Goal: Task Accomplishment & Management: Use online tool/utility

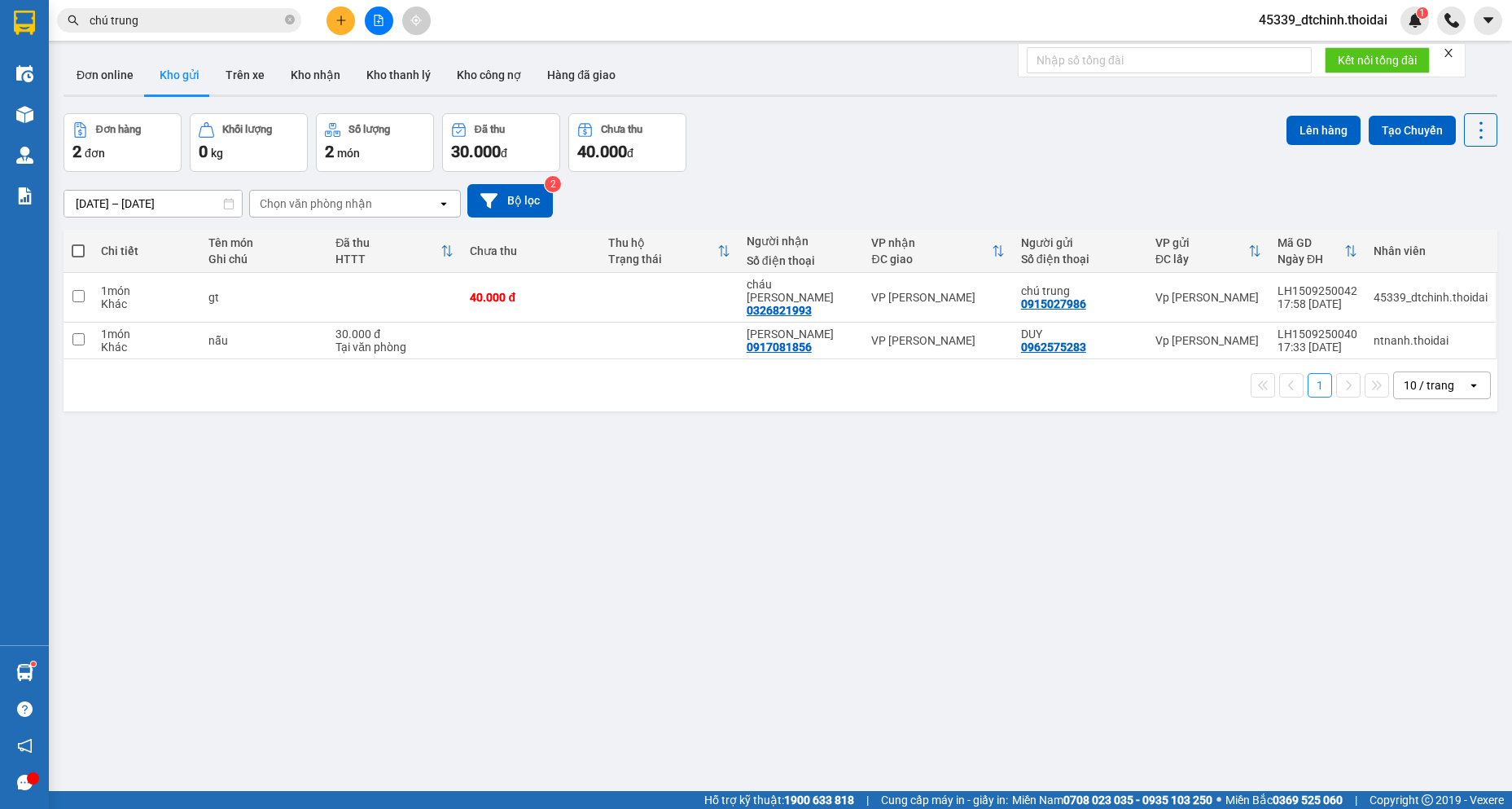
scroll to position [75, 0]
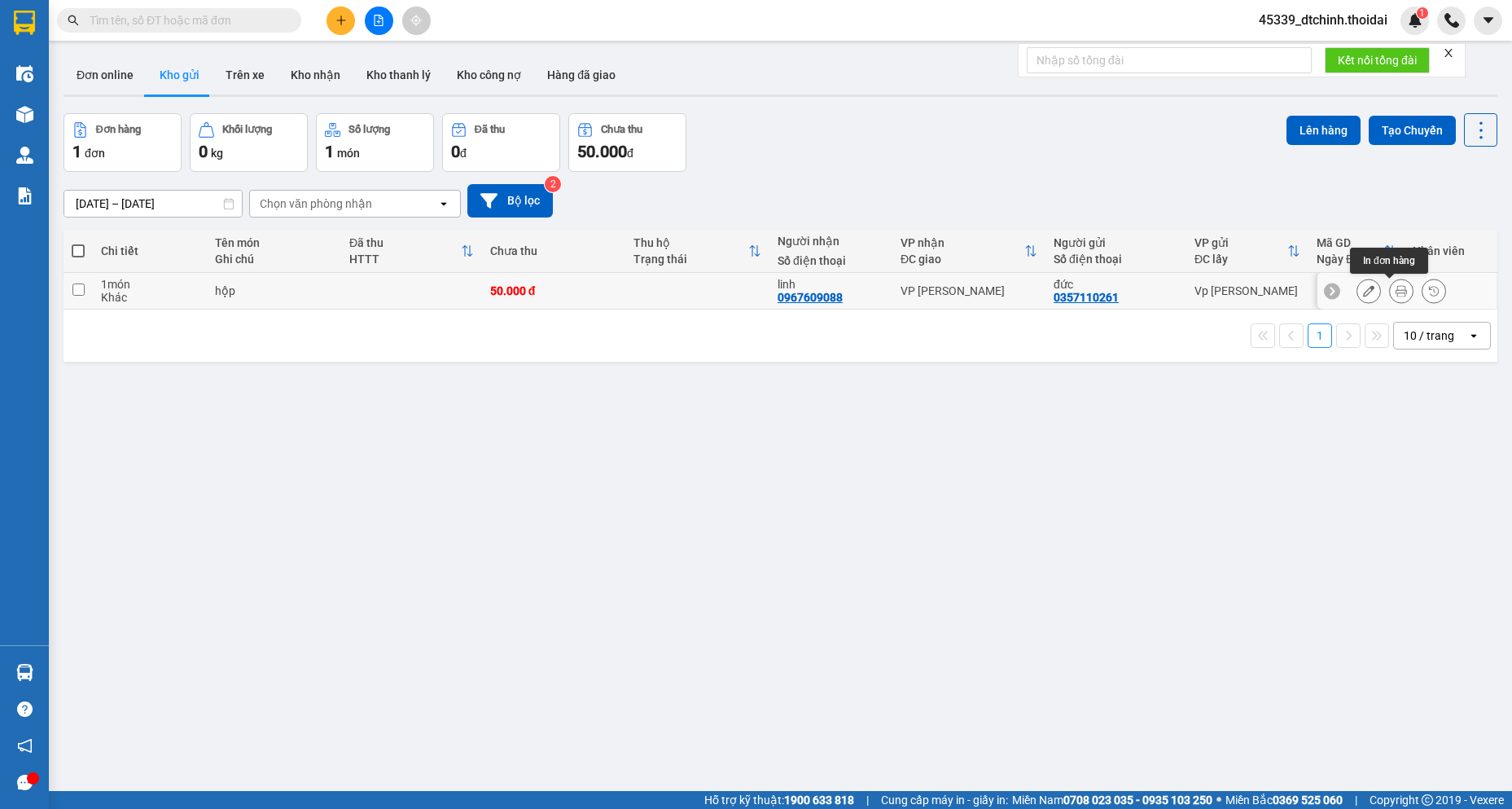
click at [1390, 291] on button at bounding box center [1402, 292] width 23 height 29
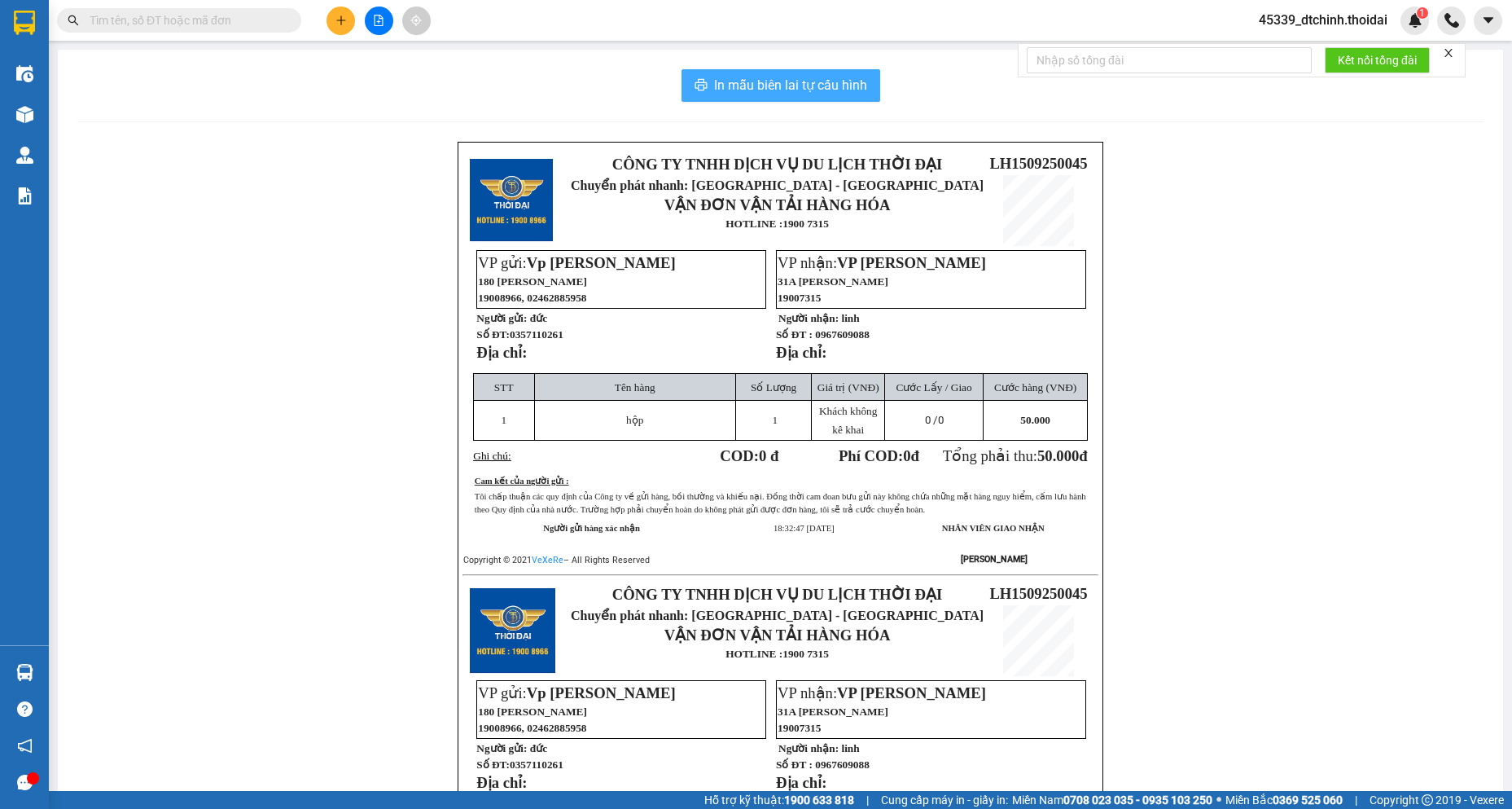
click at [759, 70] on button "In mẫu biên lai tự cấu hình" at bounding box center [781, 86] width 199 height 33
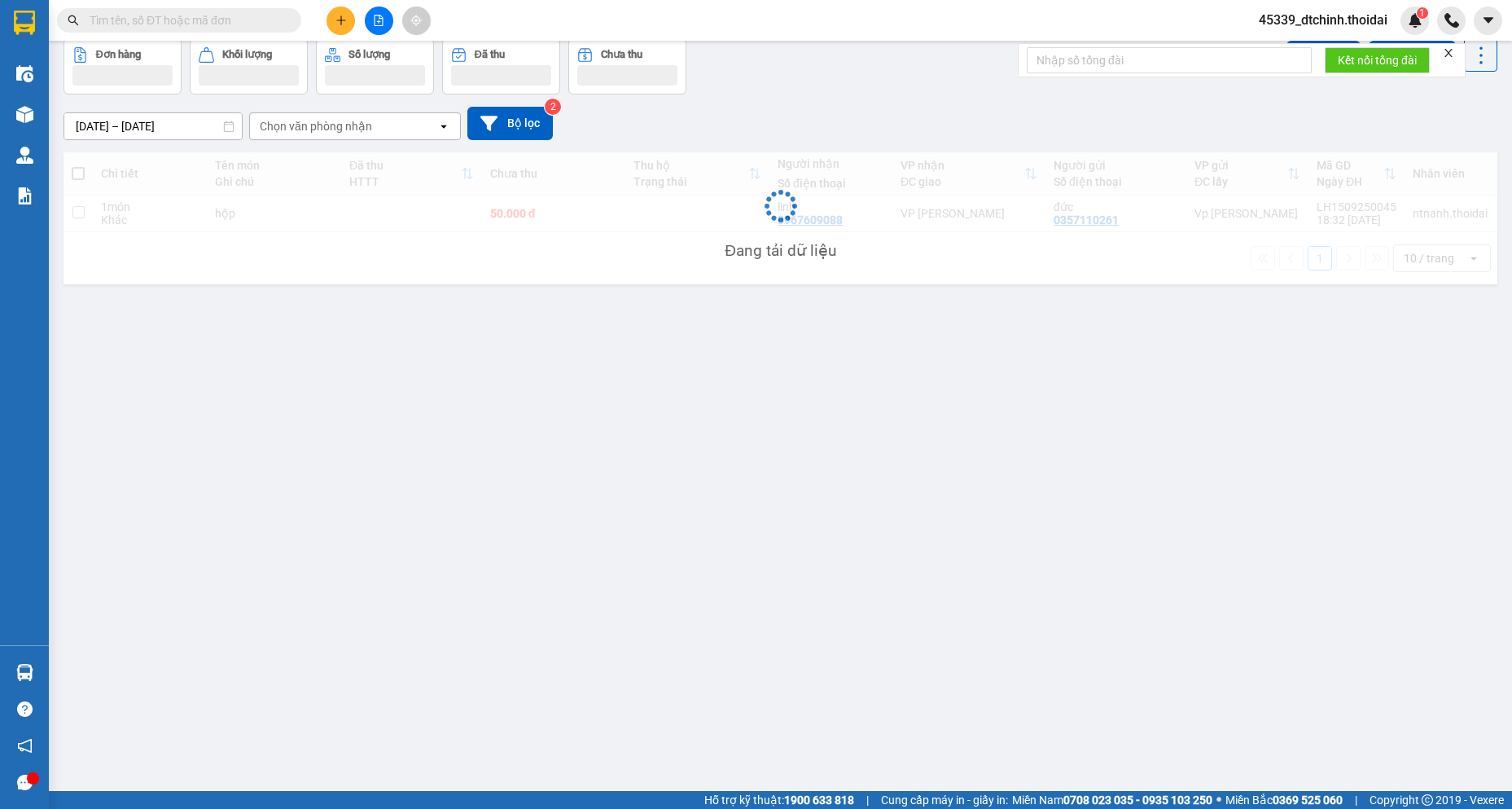
scroll to position [75, 0]
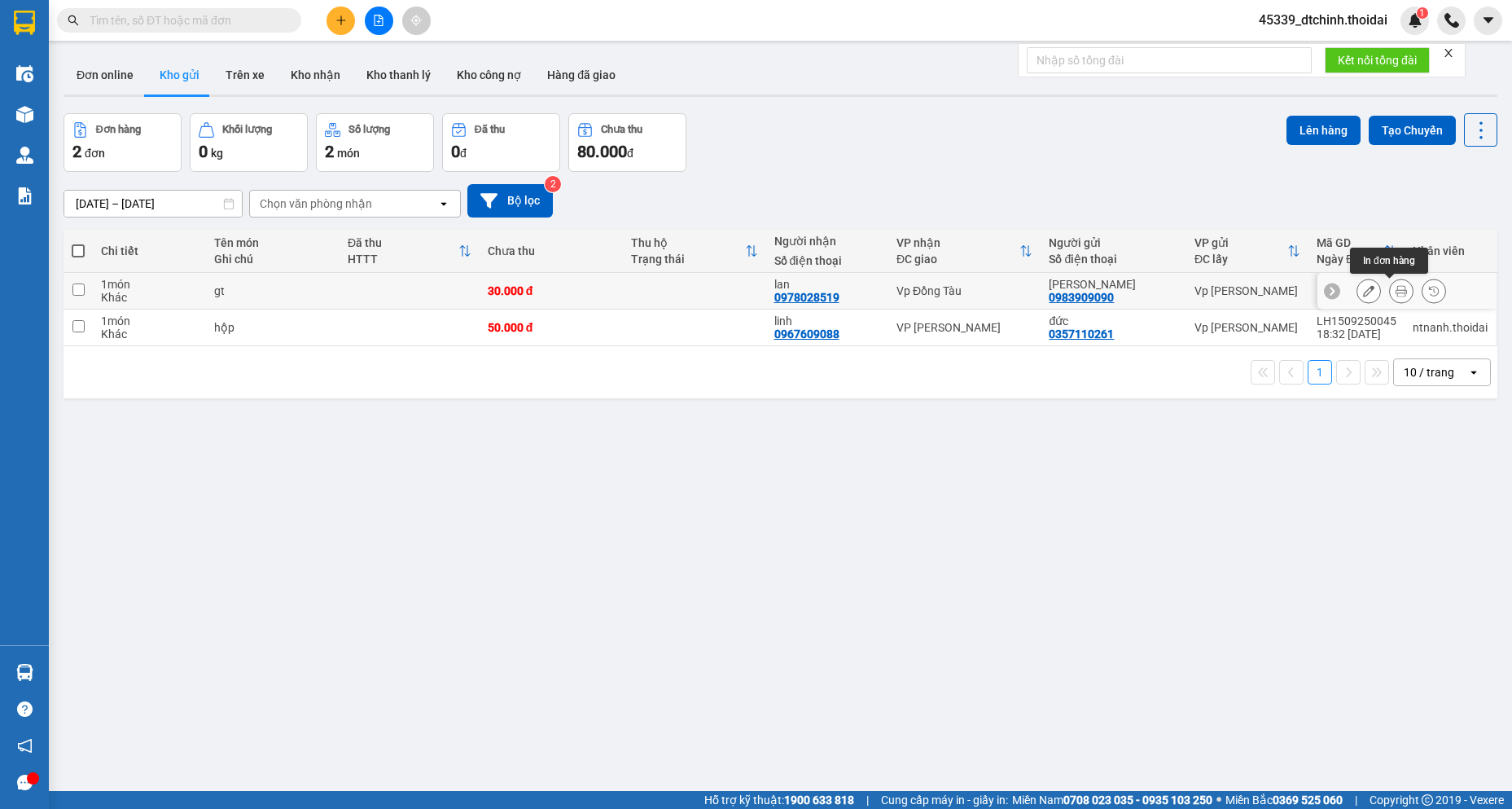
click at [1396, 287] on icon at bounding box center [1402, 291] width 12 height 12
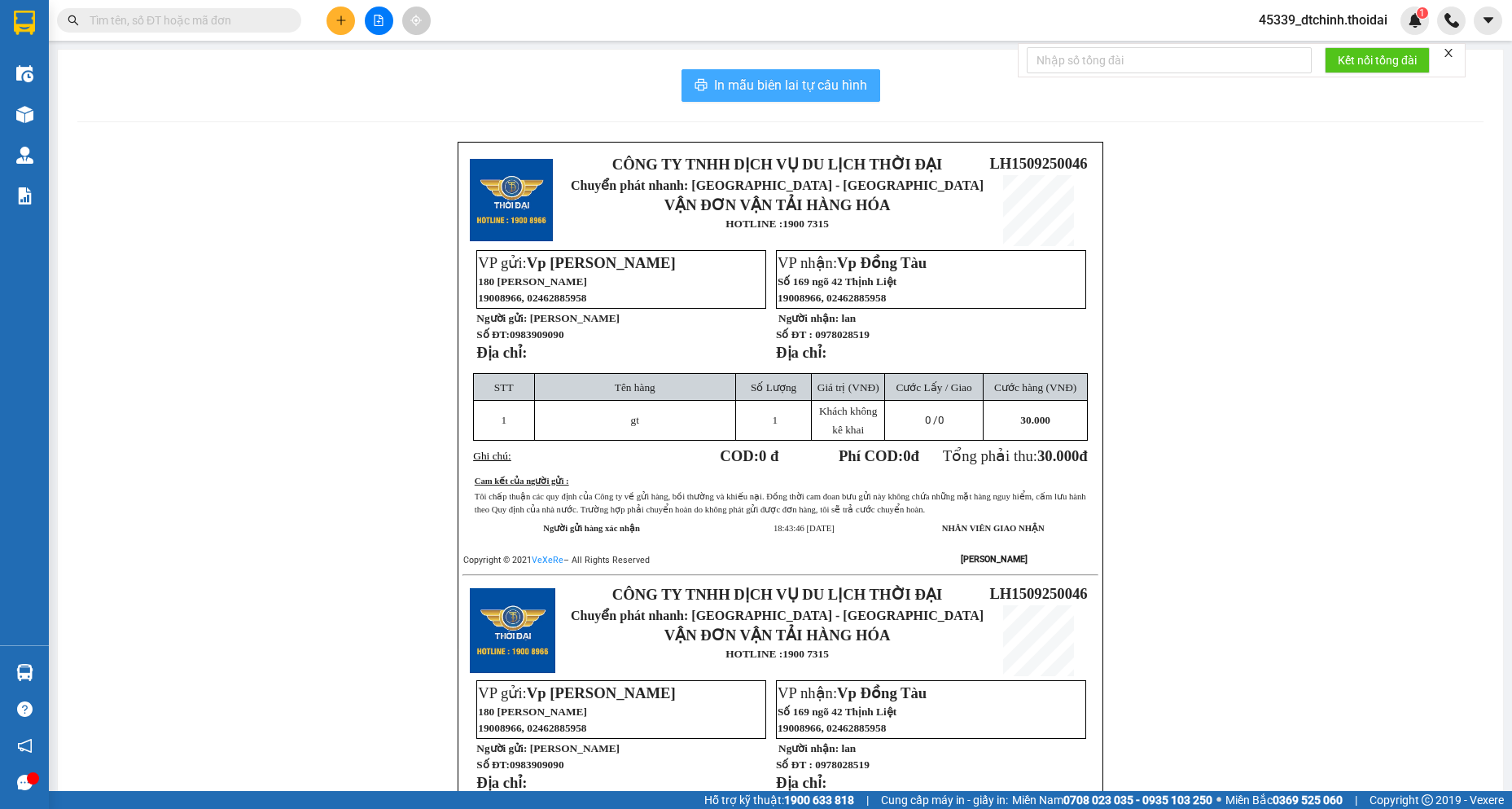
click at [726, 75] on span "In mẫu biên lai tự cấu hình" at bounding box center [791, 85] width 154 height 20
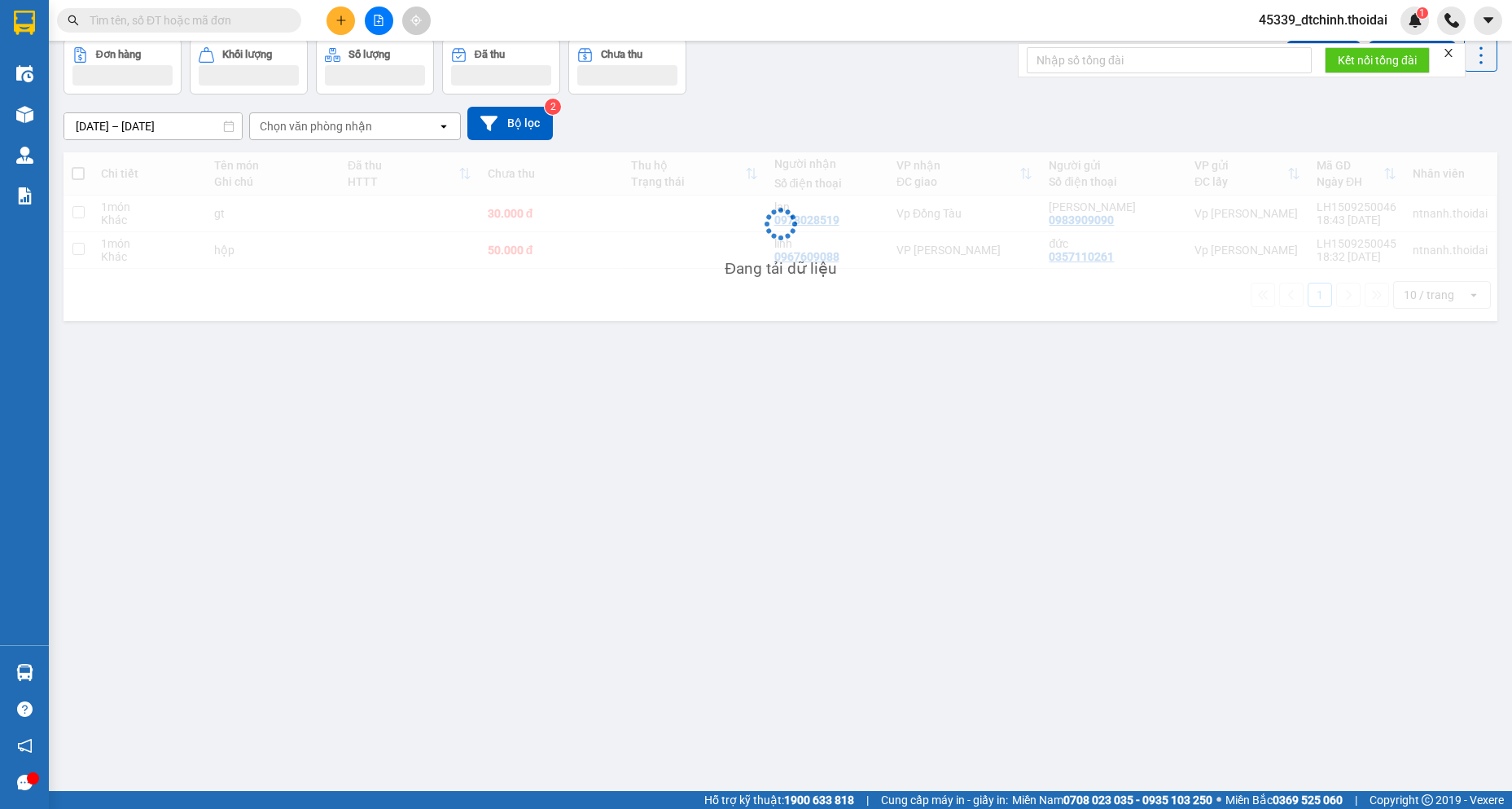
scroll to position [75, 0]
